Goal: Transaction & Acquisition: Purchase product/service

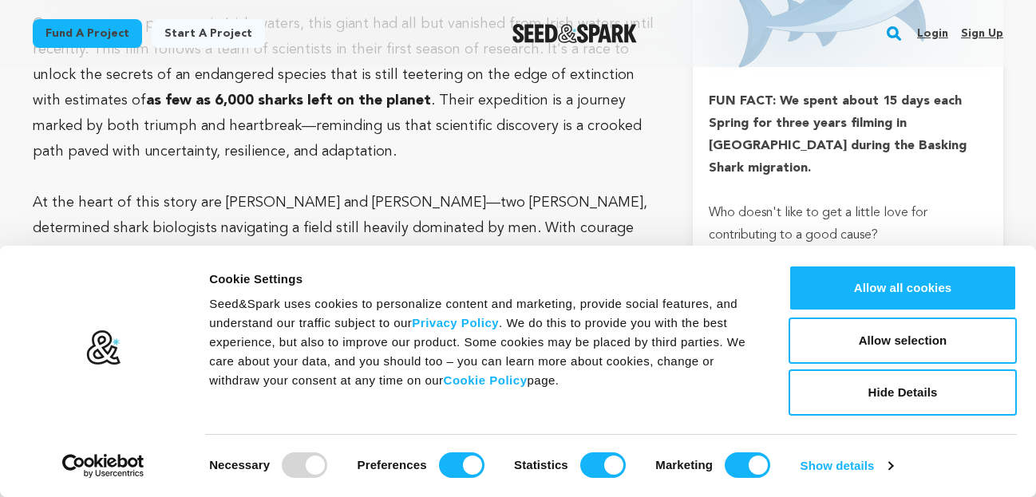
scroll to position [1325, 0]
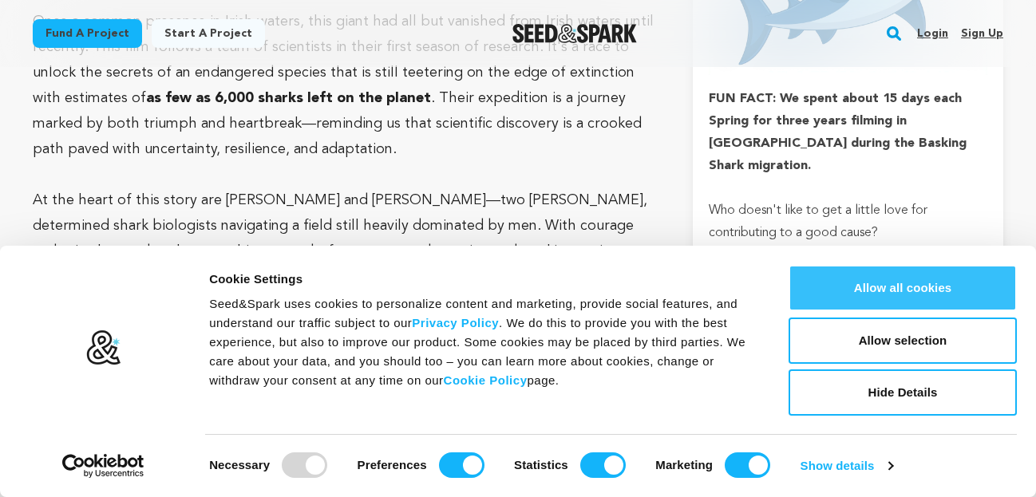
click at [842, 286] on button "Allow all cookies" at bounding box center [902, 288] width 228 height 46
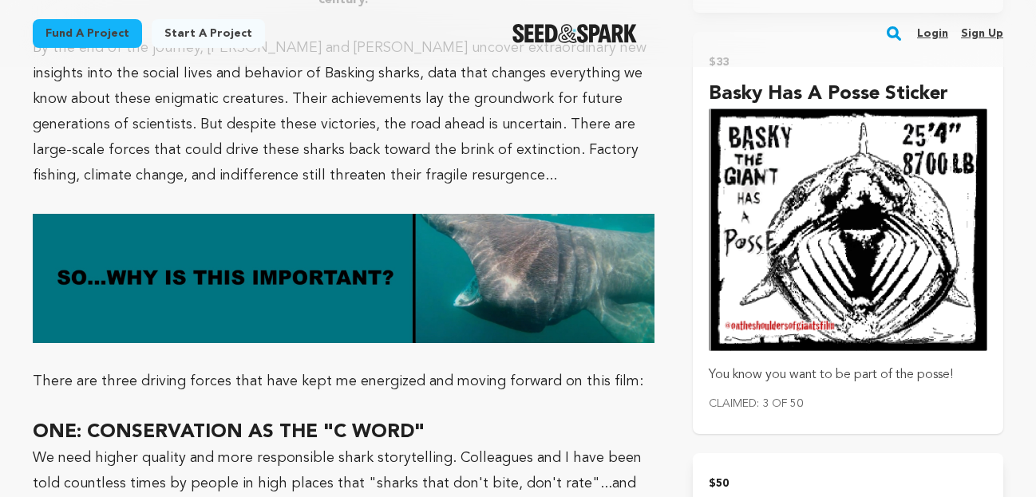
scroll to position [2285, 0]
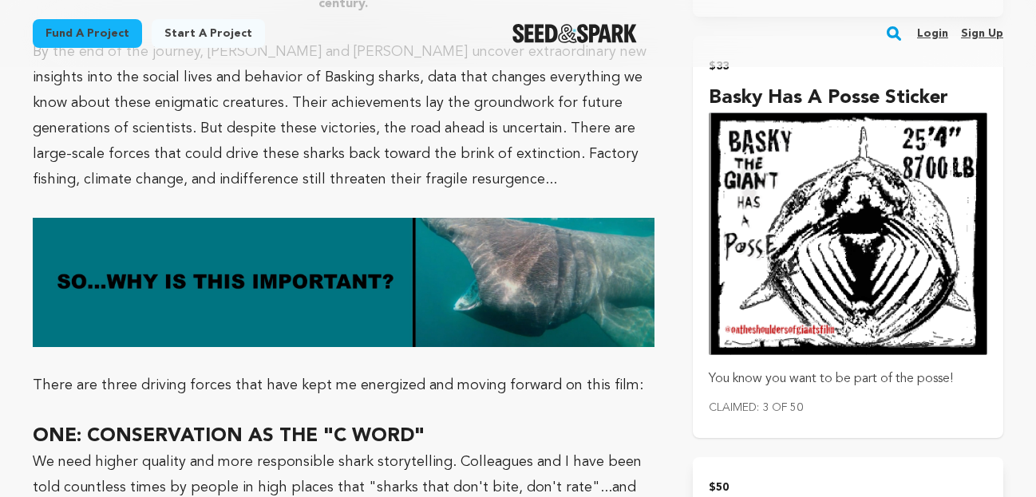
click at [798, 303] on img "submit" at bounding box center [848, 234] width 278 height 243
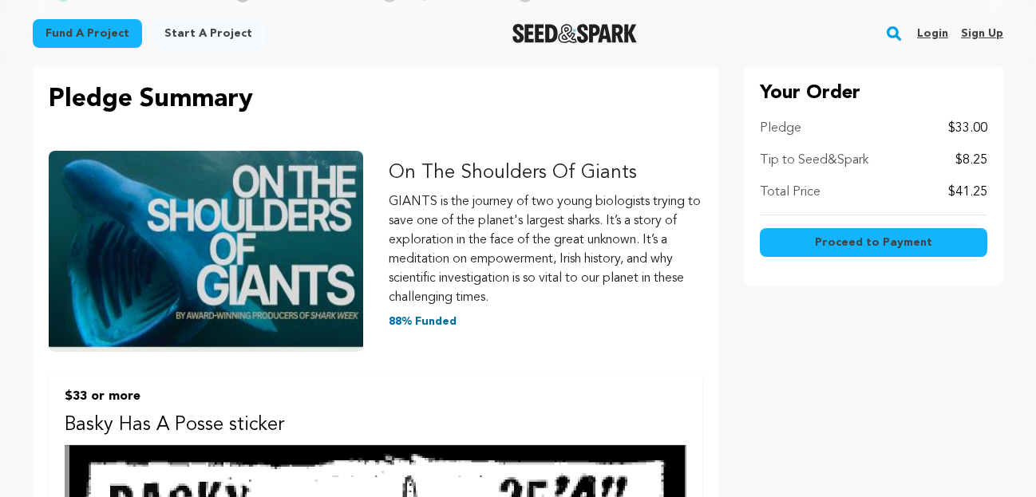
scroll to position [169, 0]
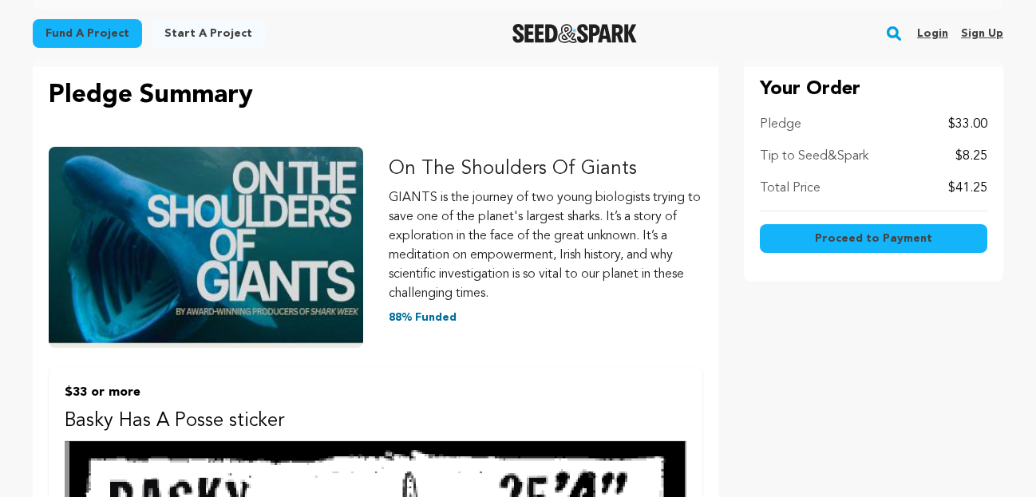
click at [820, 239] on span "Proceed to Payment" at bounding box center [873, 239] width 117 height 16
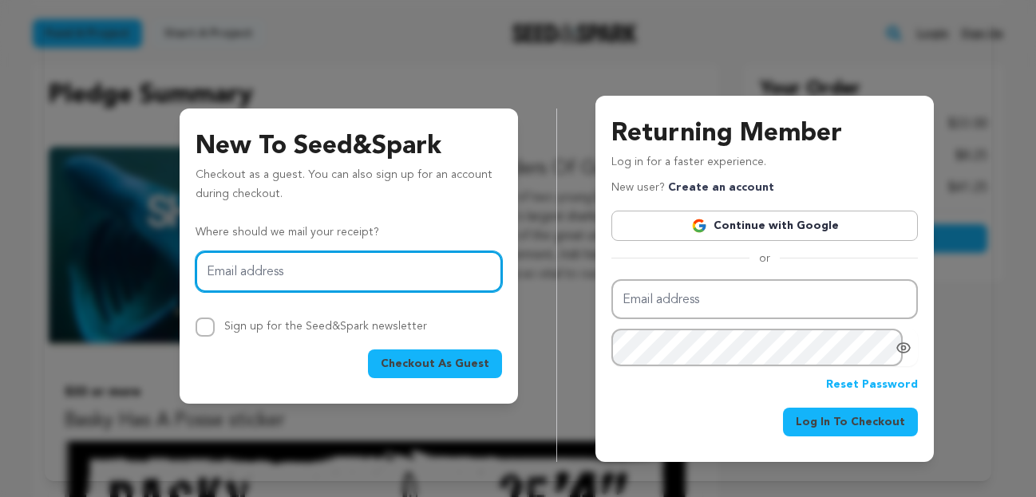
click at [295, 271] on input "Email address" at bounding box center [349, 271] width 306 height 41
type input "isaperezlo@gmail.com"
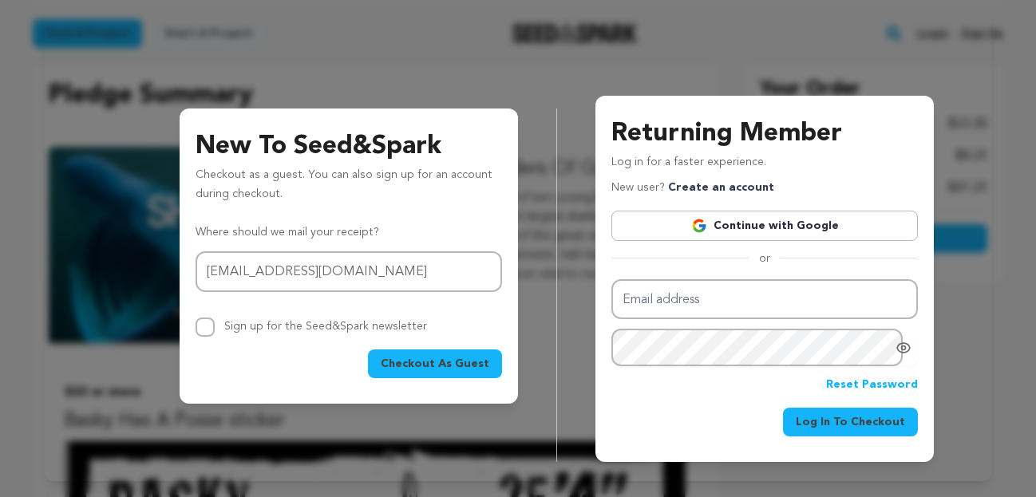
click at [458, 368] on span "Checkout As Guest" at bounding box center [435, 364] width 109 height 16
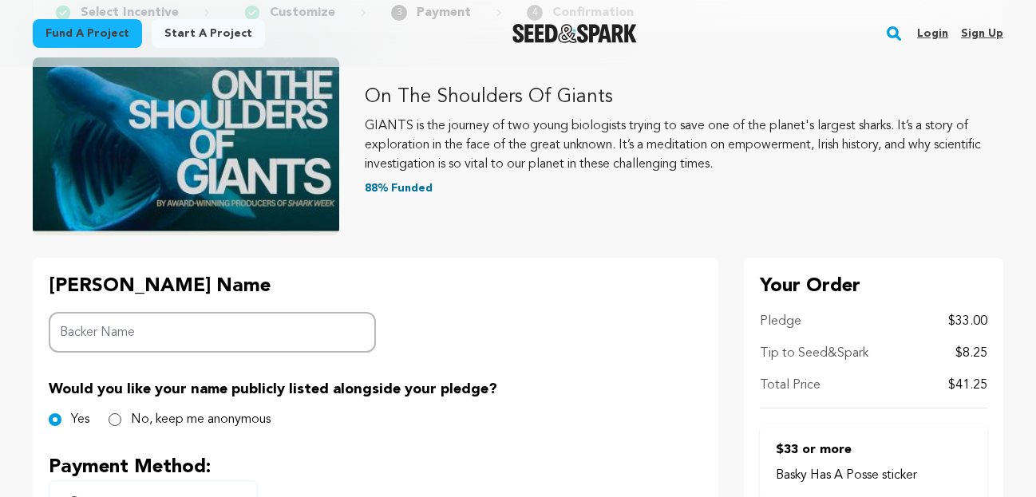
scroll to position [148, 0]
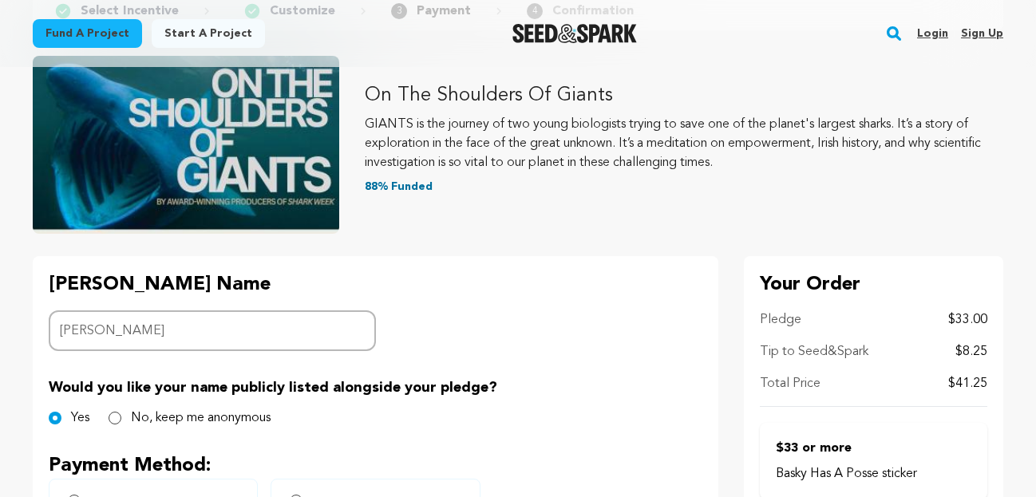
type input "Isabel Perez-Loehmann"
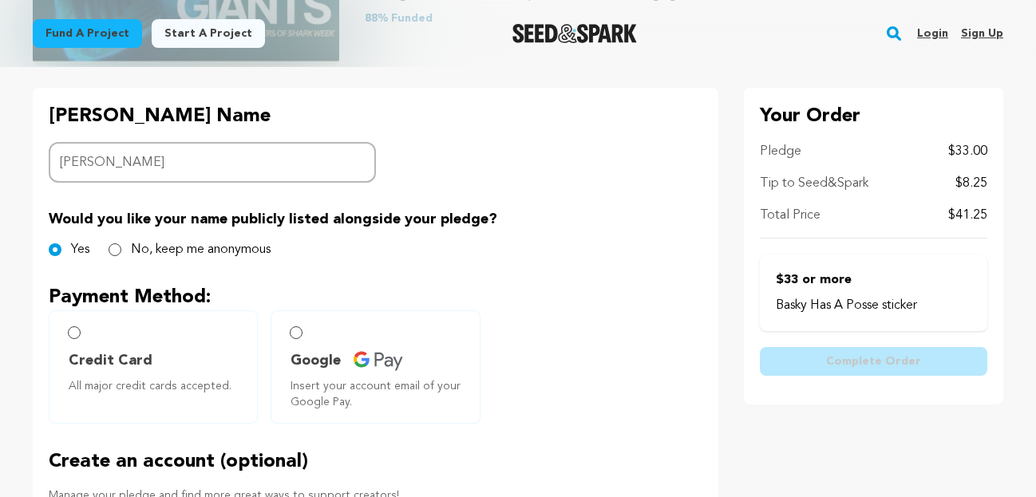
scroll to position [323, 0]
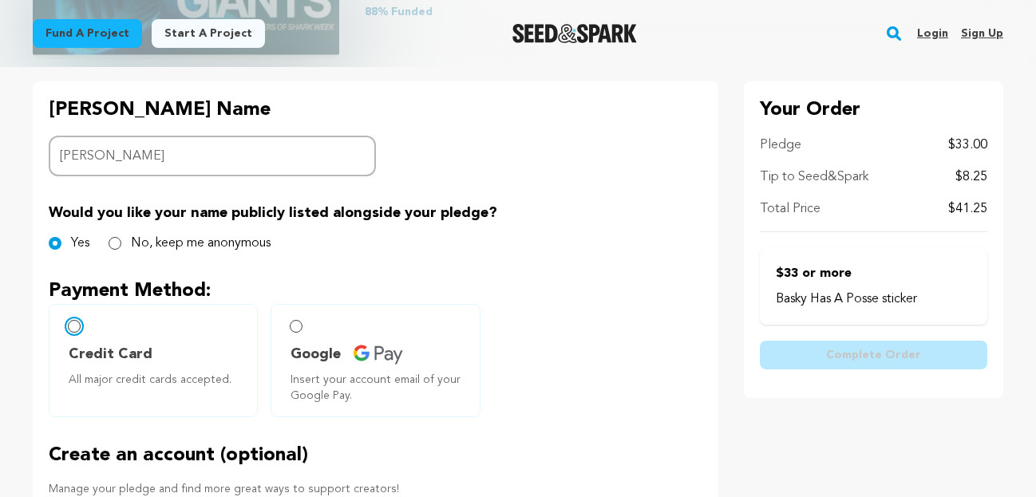
click at [74, 323] on input "Credit Card All major credit cards accepted." at bounding box center [74, 326] width 13 height 13
radio input "false"
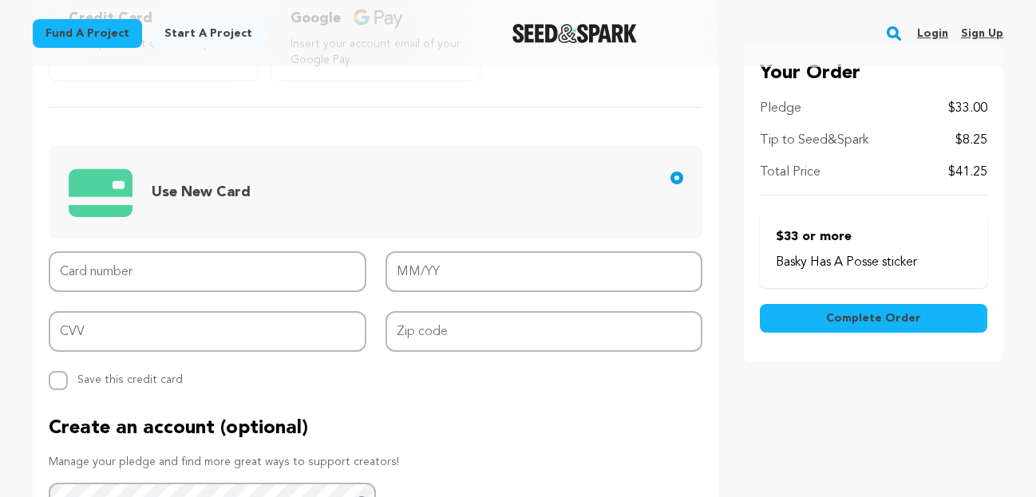
scroll to position [661, 0]
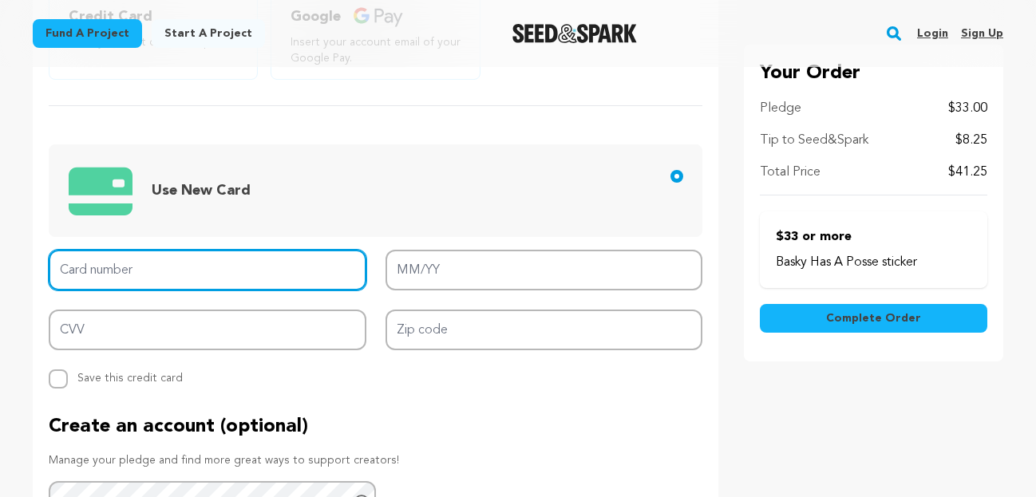
click at [260, 272] on input "Card number" at bounding box center [208, 270] width 318 height 41
type input "[CREDIT_CARD_NUMBER]"
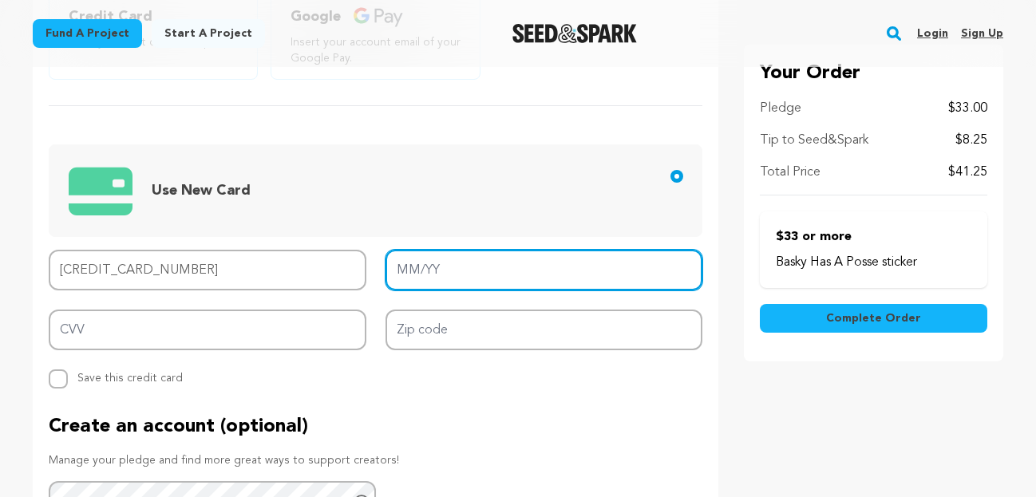
type input "07/28"
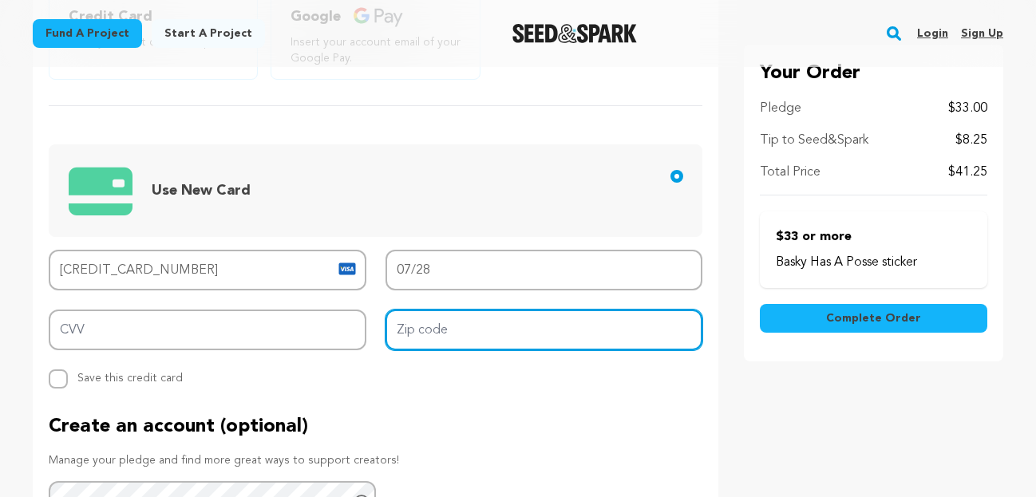
click at [443, 330] on input "Zip code" at bounding box center [544, 330] width 318 height 41
click at [431, 335] on input "045" at bounding box center [544, 330] width 318 height 41
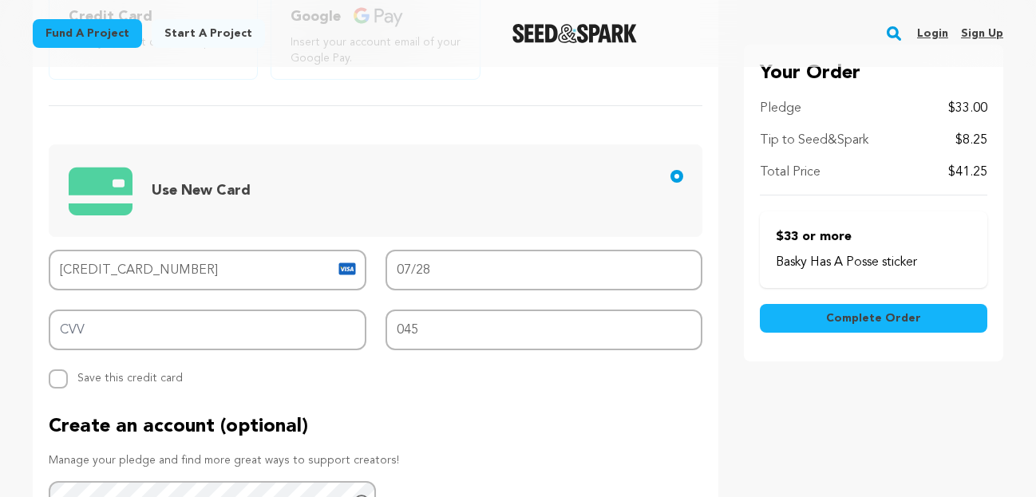
click at [413, 370] on div "Card number 4744 7701 8046 3912 MM/YY 07/28 CVV Zip code 045 Replace saved cred…" at bounding box center [376, 319] width 654 height 139
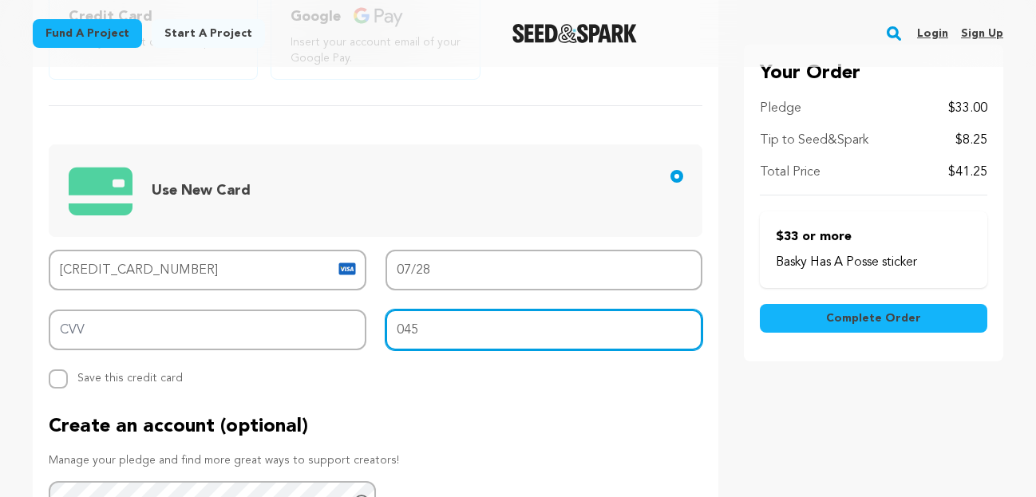
click at [421, 333] on input "045" at bounding box center [544, 330] width 318 height 41
type input "0"
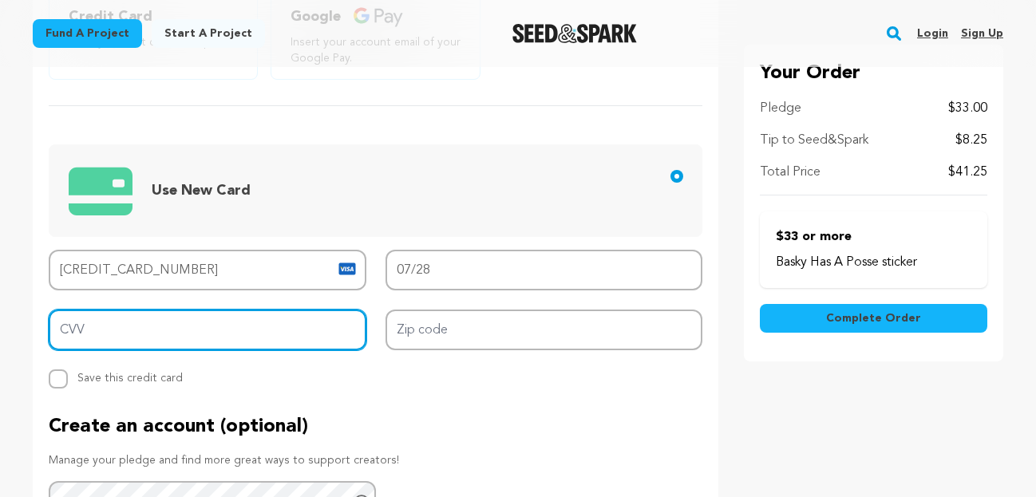
click at [113, 336] on input "CVV" at bounding box center [208, 330] width 318 height 41
type input "045"
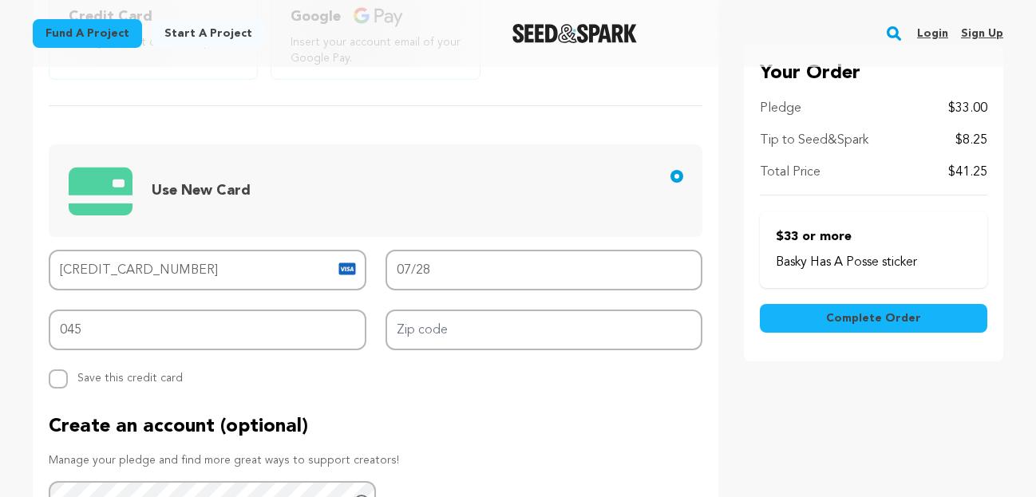
click at [429, 418] on p "Create an account (optional)" at bounding box center [376, 427] width 654 height 26
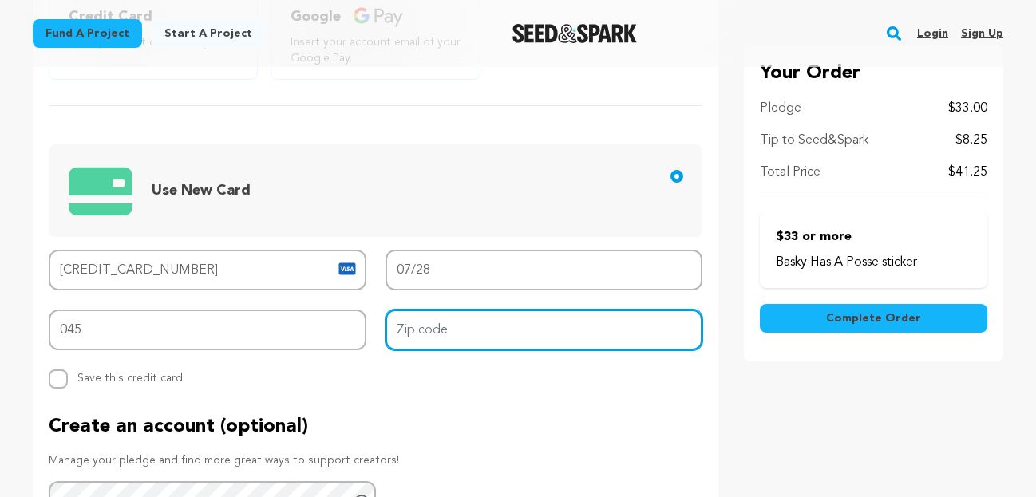
click at [412, 334] on input "Zip code" at bounding box center [544, 330] width 318 height 41
type input "27545"
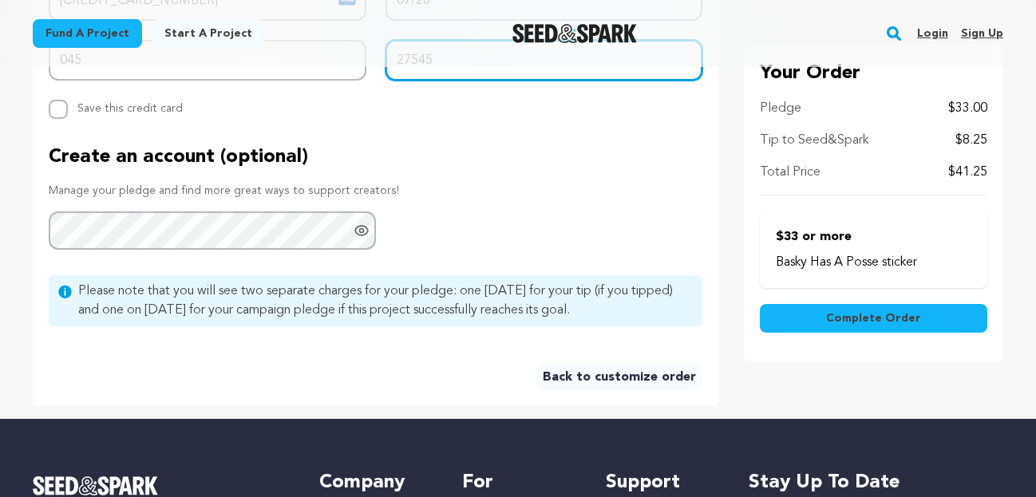
scroll to position [935, 0]
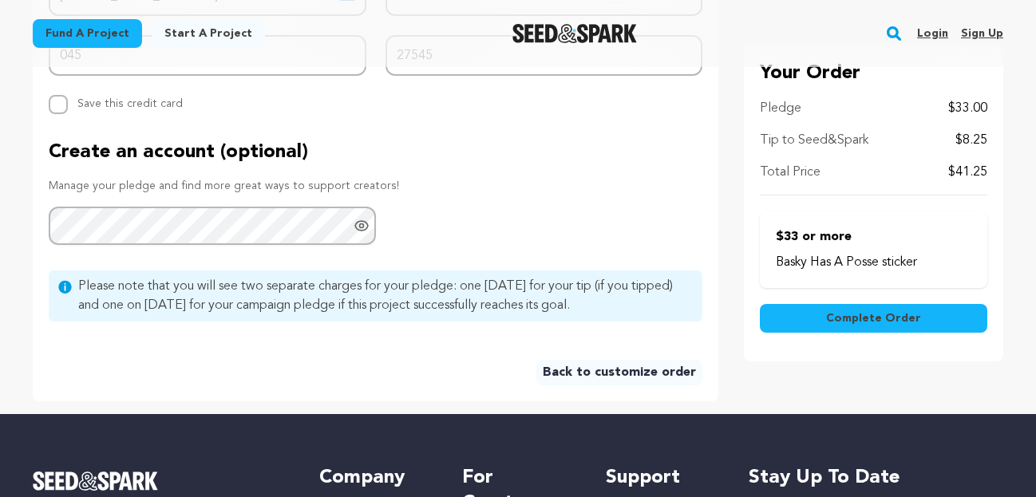
click at [141, 93] on span "Save this credit card" at bounding box center [129, 101] width 105 height 18
click at [68, 95] on input "Replace saved credit card Save this credit card" at bounding box center [58, 104] width 19 height 19
checkbox input "true"
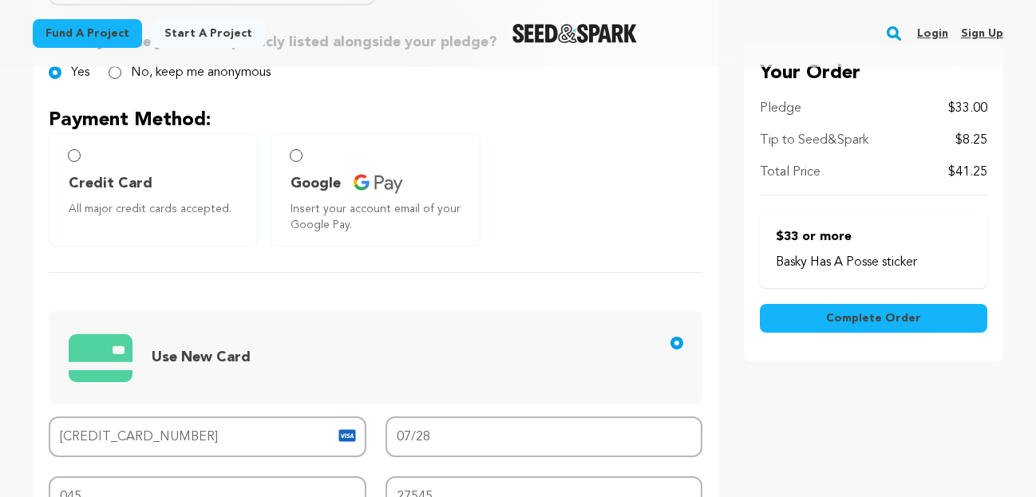
scroll to position [0, 0]
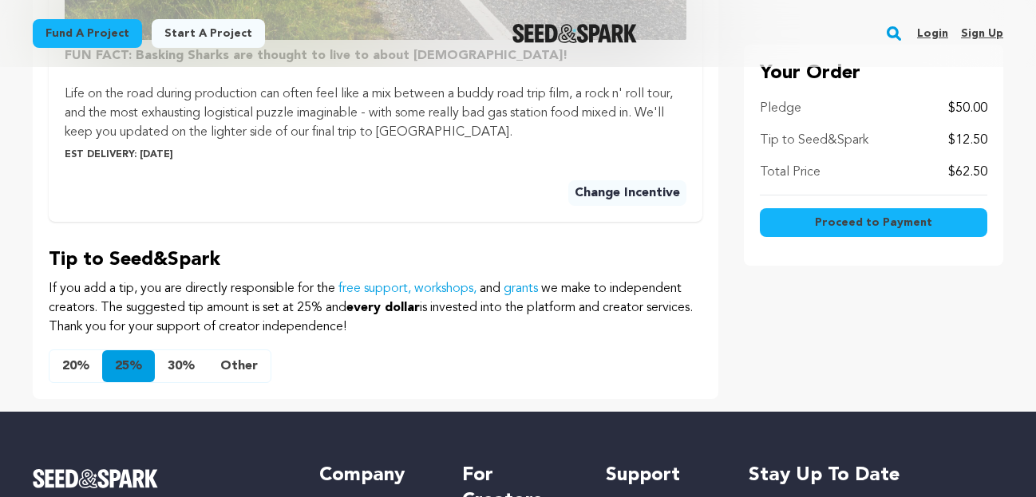
scroll to position [1054, 0]
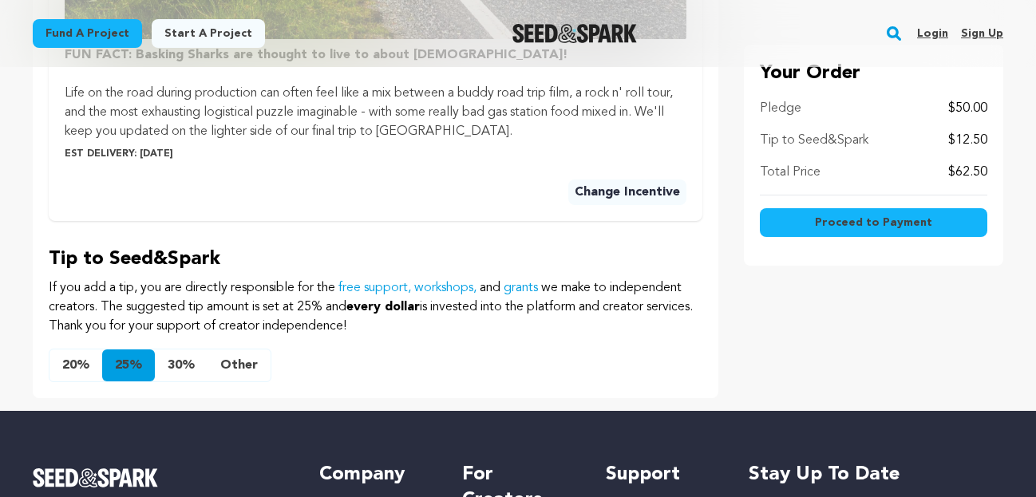
click at [69, 366] on button "20%" at bounding box center [75, 366] width 53 height 32
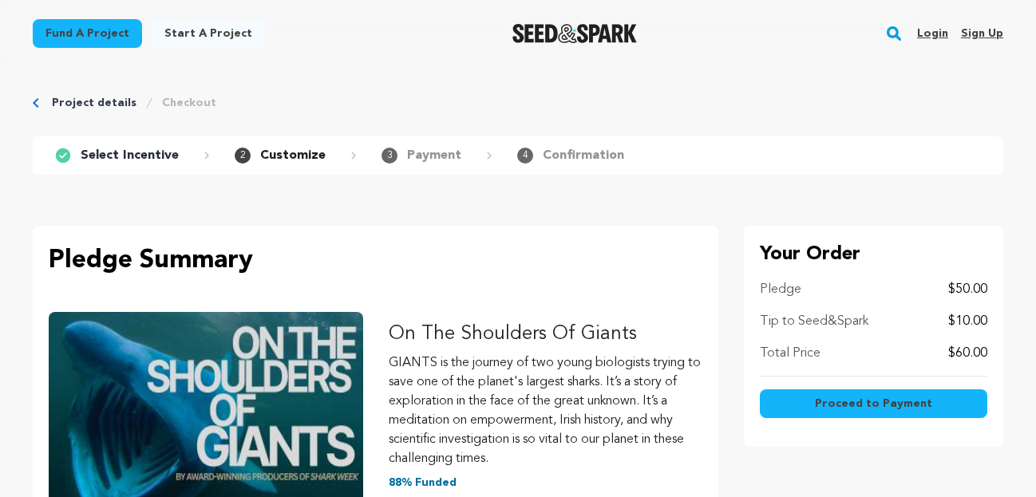
scroll to position [3, 0]
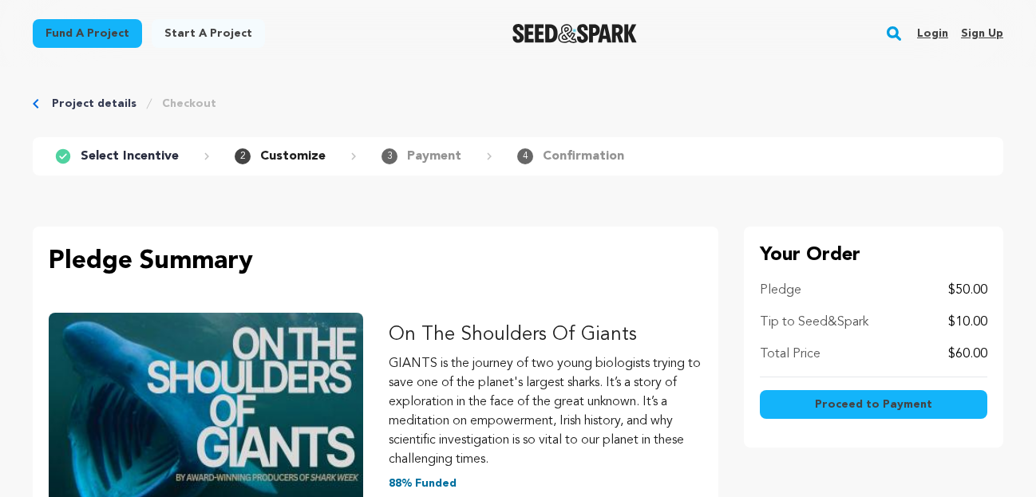
click at [835, 403] on span "Proceed to Payment" at bounding box center [873, 405] width 117 height 16
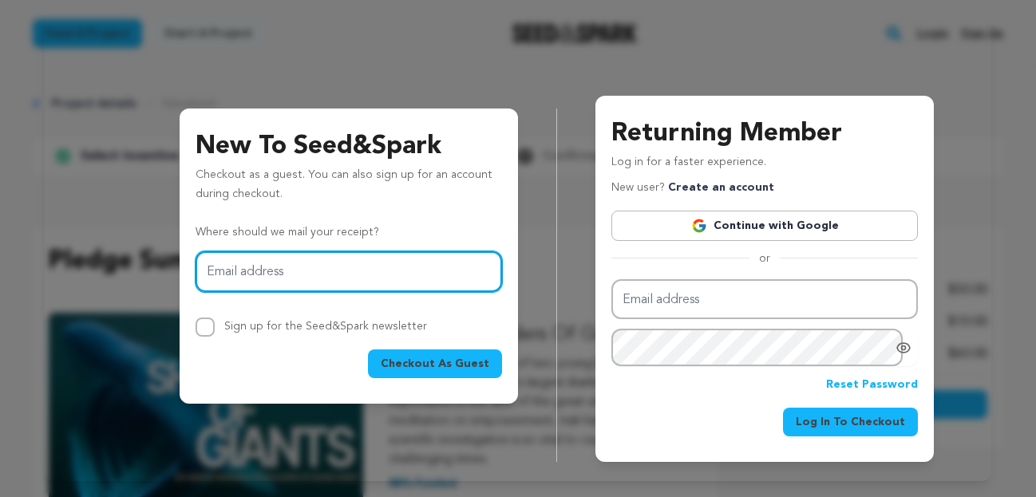
click at [338, 281] on input "Email address" at bounding box center [349, 271] width 306 height 41
type input "isaperezlo@gmail.com"
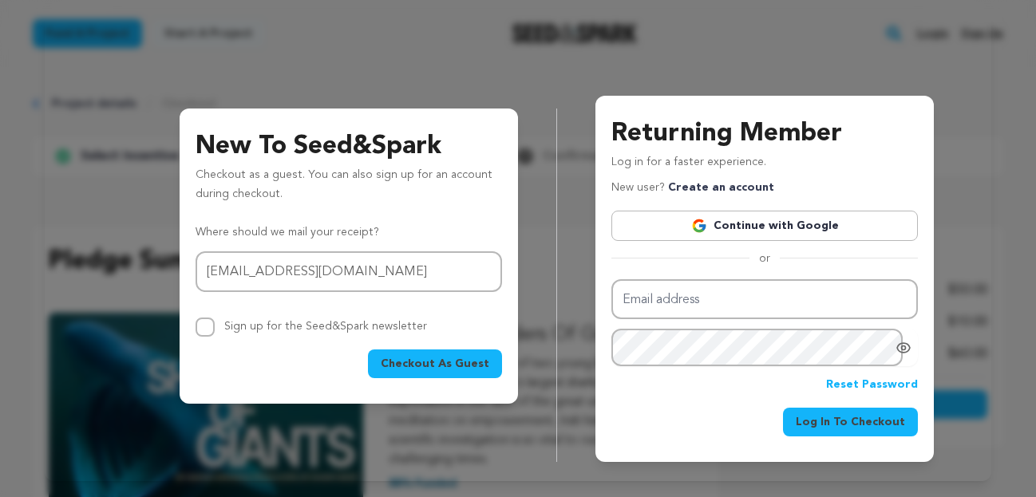
click at [413, 360] on span "Checkout As Guest" at bounding box center [435, 364] width 109 height 16
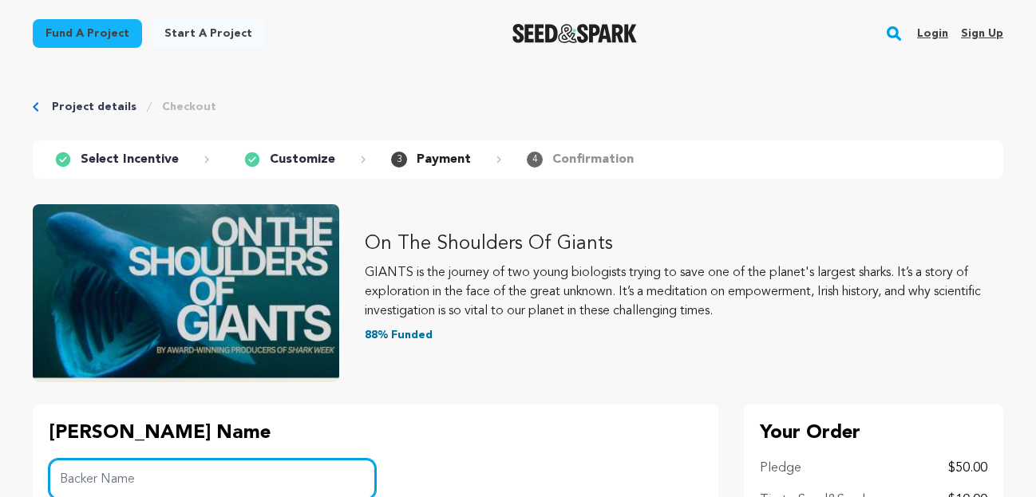
click at [131, 476] on input "Backer Name" at bounding box center [212, 479] width 327 height 41
type input "[PERSON_NAME]"
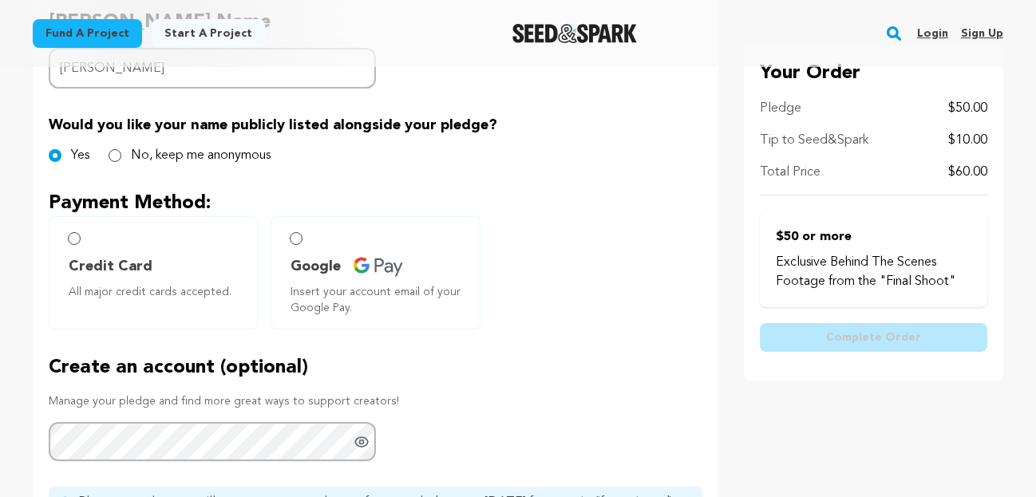
scroll to position [414, 0]
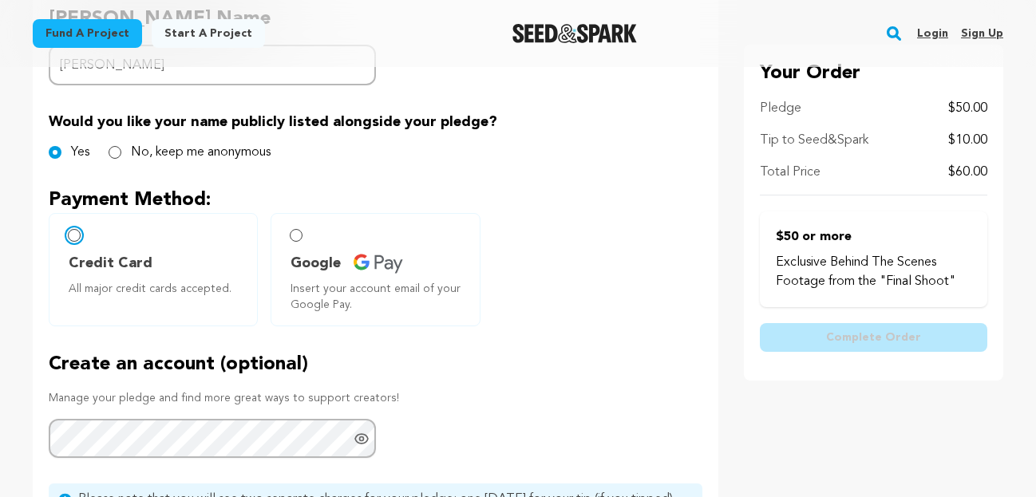
click at [73, 232] on input "Credit Card All major credit cards accepted." at bounding box center [74, 235] width 13 height 13
radio input "false"
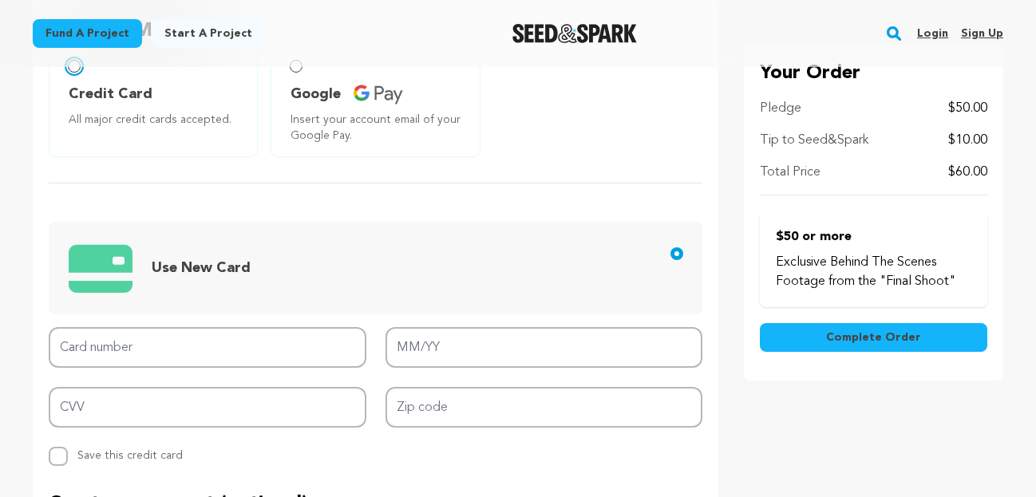
scroll to position [587, 0]
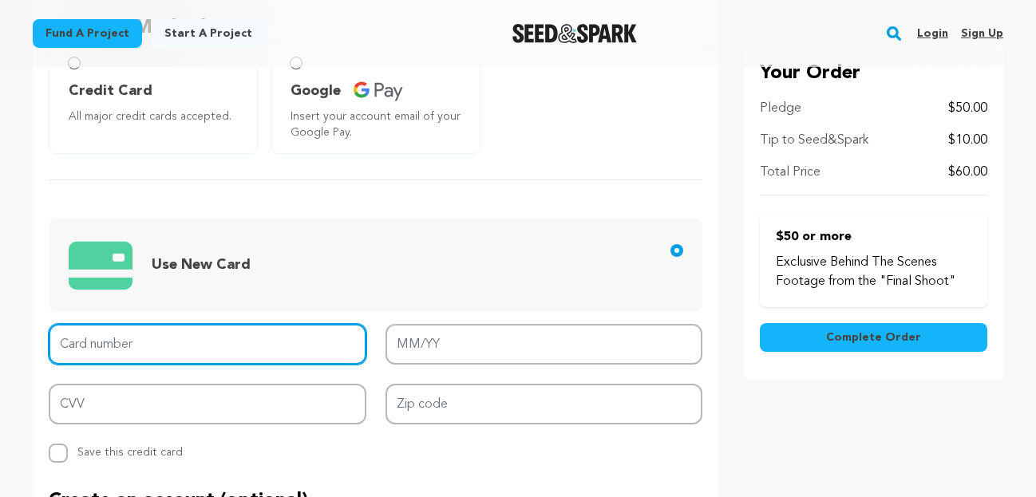
click at [140, 341] on input "Card number" at bounding box center [208, 344] width 318 height 41
type input "4744 7701 8046 3912"
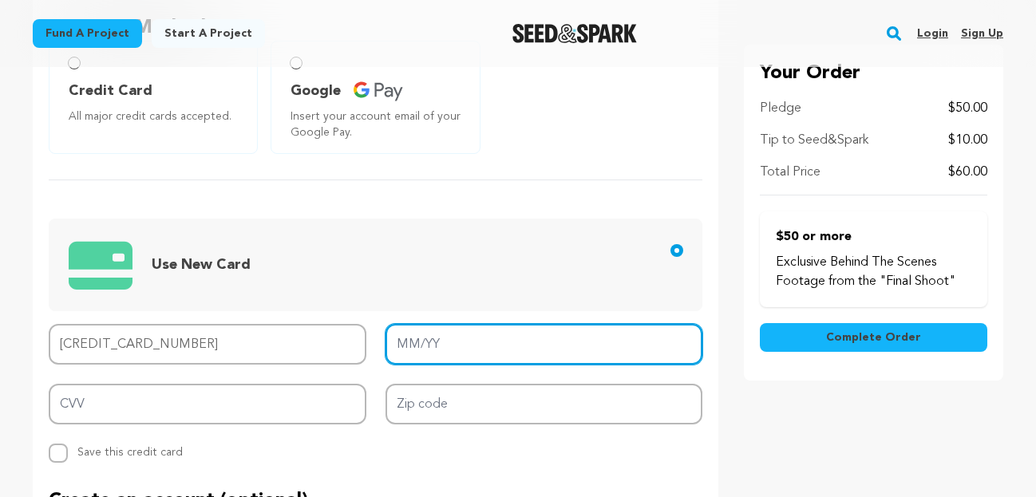
type input "07/28"
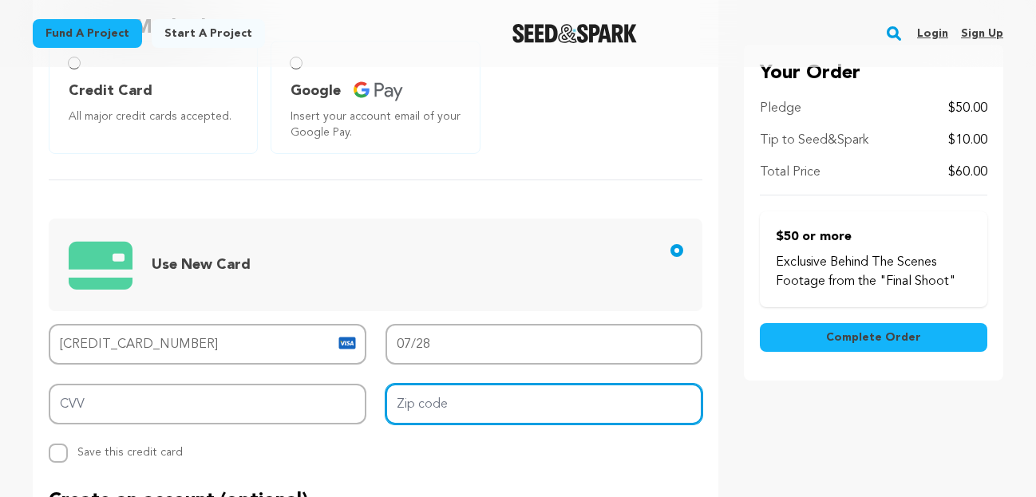
click at [419, 409] on input "Zip code" at bounding box center [544, 404] width 318 height 41
type input "27545"
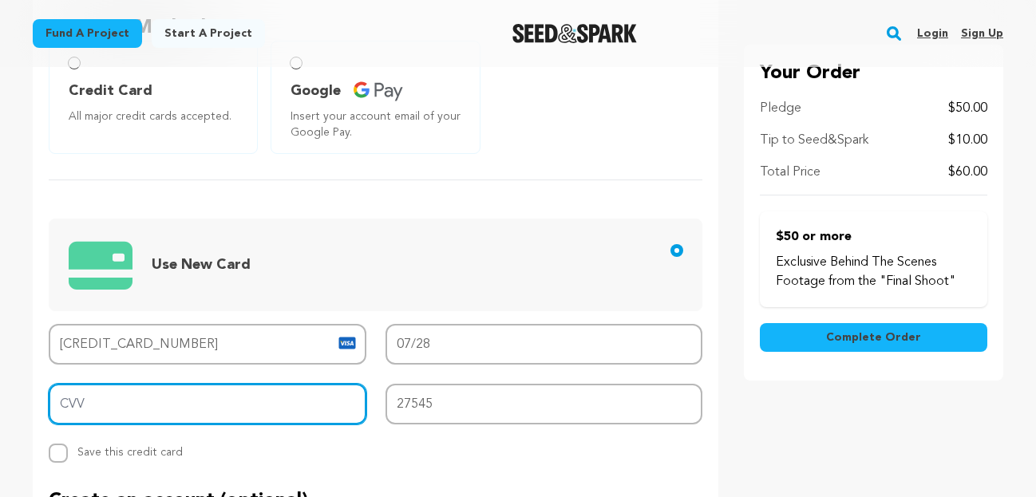
click at [77, 402] on input "CVV" at bounding box center [208, 404] width 318 height 41
type input "345"
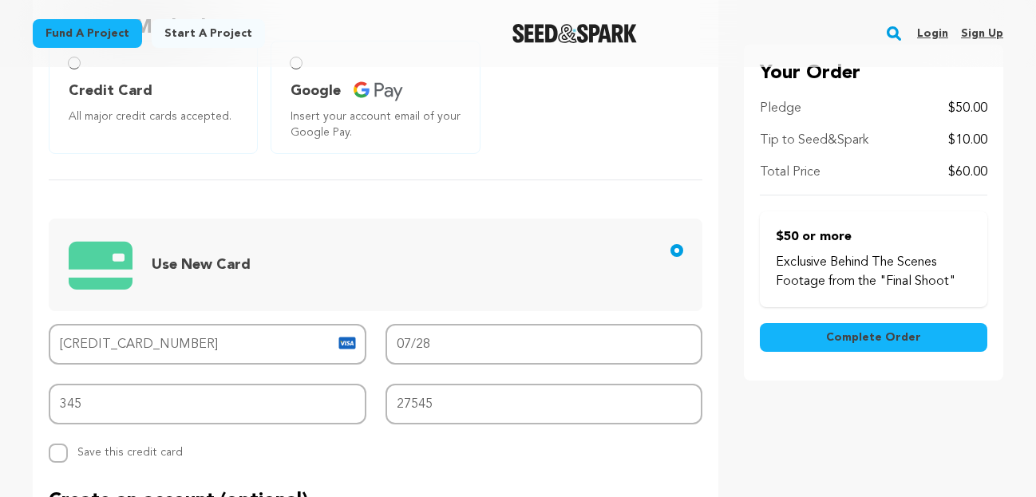
click at [233, 448] on div "Replace saved credit card Save this credit card" at bounding box center [208, 453] width 318 height 19
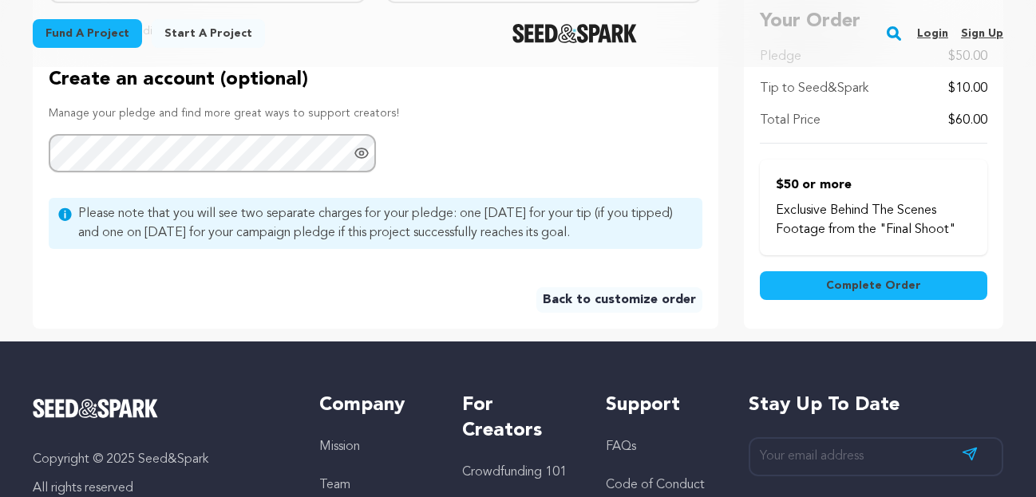
scroll to position [1022, 0]
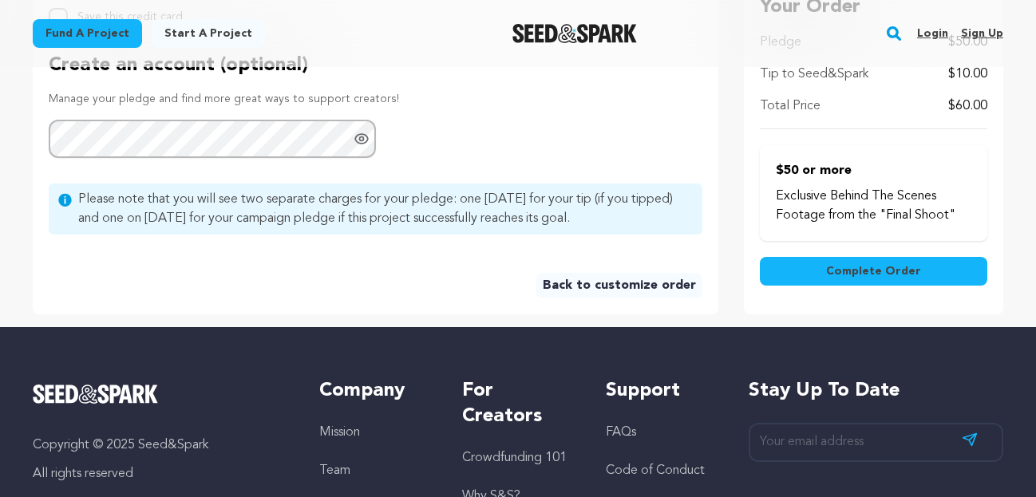
click at [862, 275] on span "Complete Order" at bounding box center [873, 271] width 95 height 16
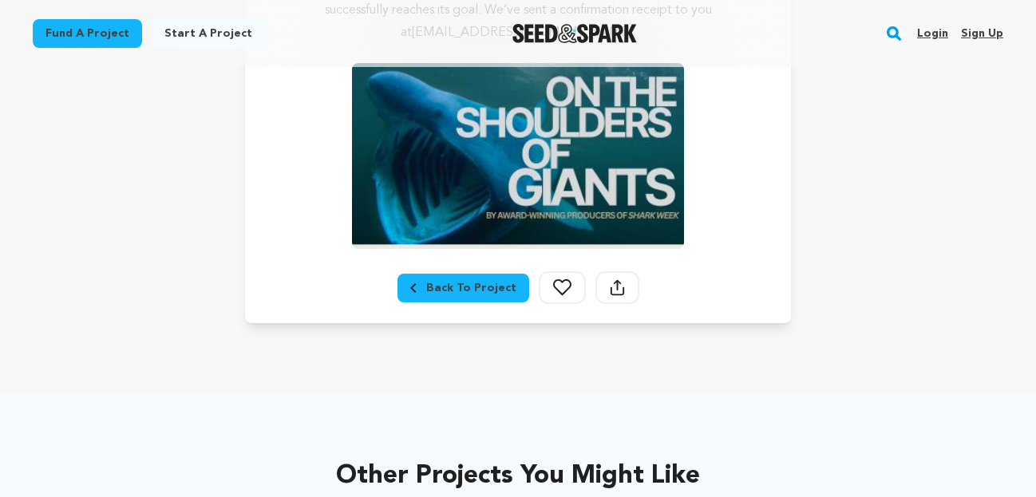
scroll to position [448, 0]
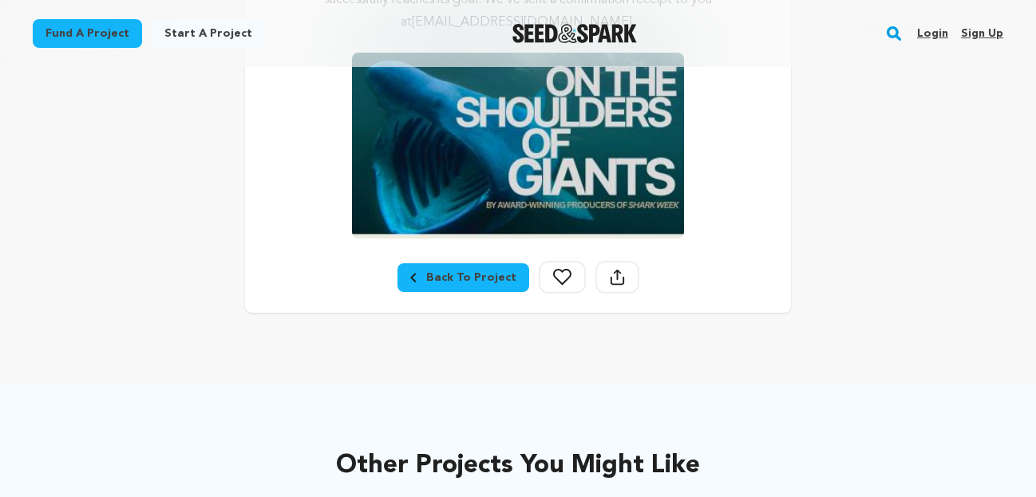
click at [562, 278] on icon at bounding box center [562, 277] width 18 height 16
click at [429, 279] on div "Back To Project" at bounding box center [463, 278] width 106 height 16
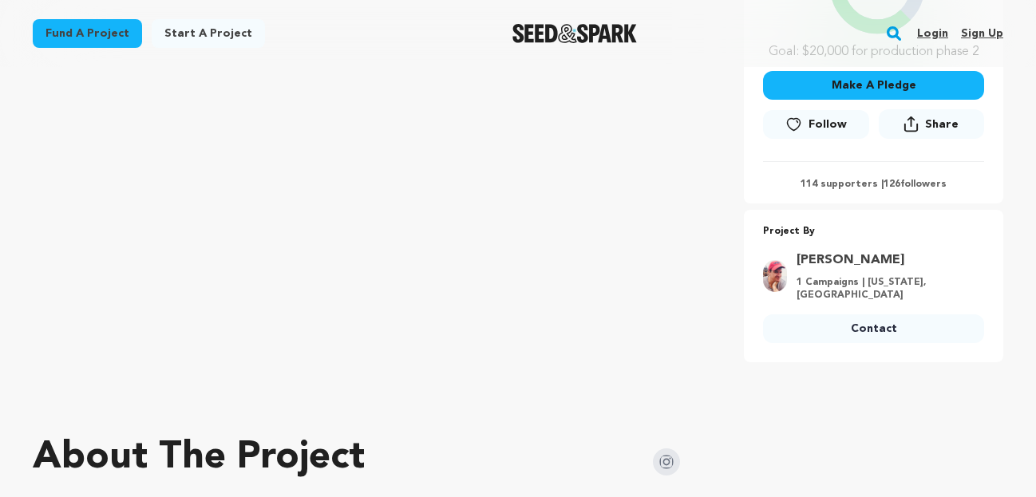
scroll to position [459, 0]
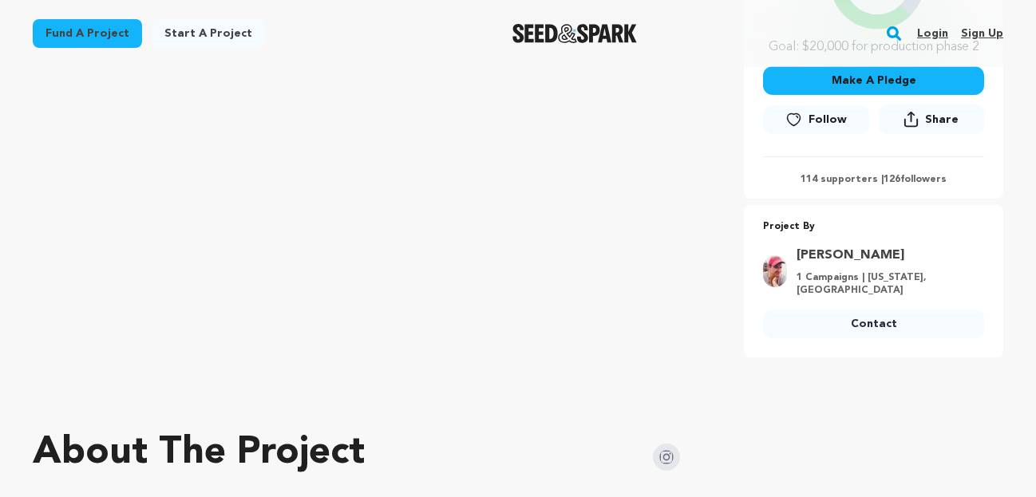
click at [926, 118] on button "Share" at bounding box center [931, 120] width 105 height 30
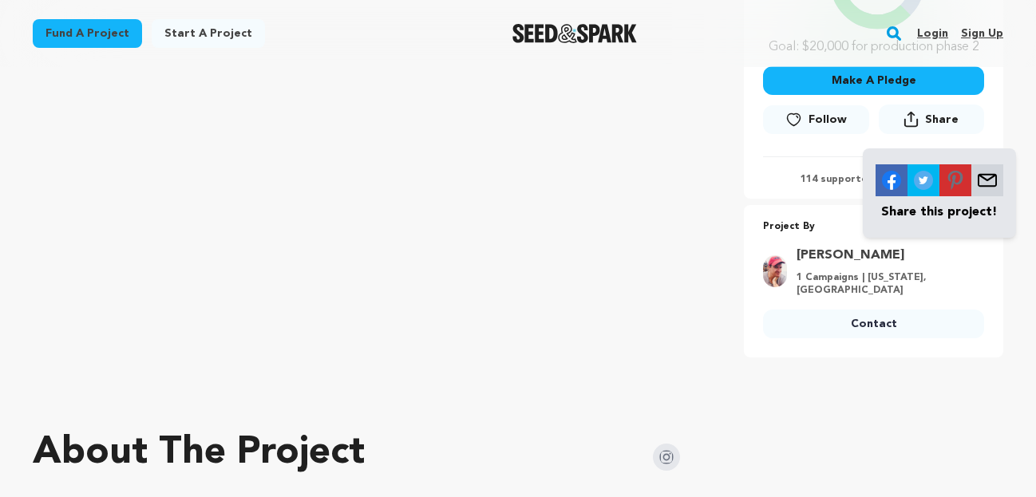
click at [896, 180] on img at bounding box center [891, 180] width 32 height 32
